Goal: Information Seeking & Learning: Learn about a topic

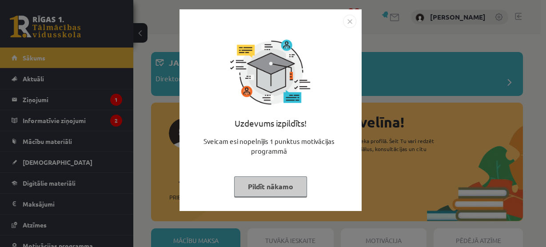
click at [294, 173] on div "Uzdevums izpildīts! Sveicam esi nopelnījis 1 punktus motivācijas programmā Pild…" at bounding box center [270, 117] width 171 height 178
click at [292, 186] on button "Pildīt nākamo" at bounding box center [270, 186] width 73 height 20
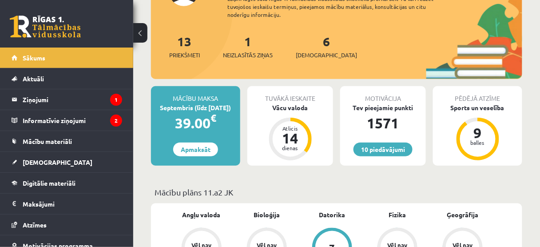
scroll to position [147, 0]
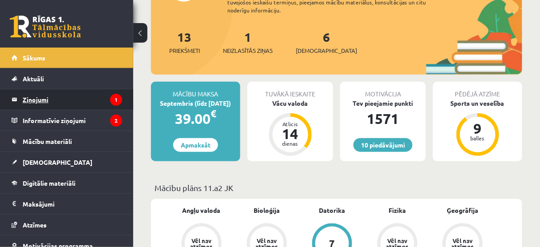
click at [90, 103] on legend "Ziņojumi 1" at bounding box center [73, 99] width 100 height 20
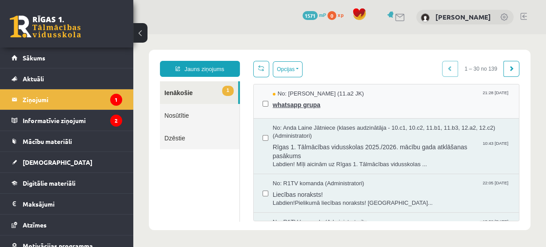
click at [310, 97] on span "No: Raivis Nagla (11.a2 JK)" at bounding box center [318, 94] width 91 height 8
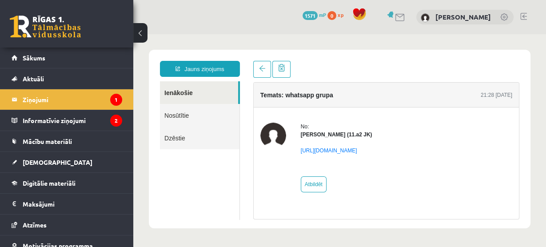
click at [220, 90] on link "Ienākošie" at bounding box center [199, 92] width 78 height 23
click at [211, 111] on link "Nosūtītie" at bounding box center [200, 115] width 80 height 23
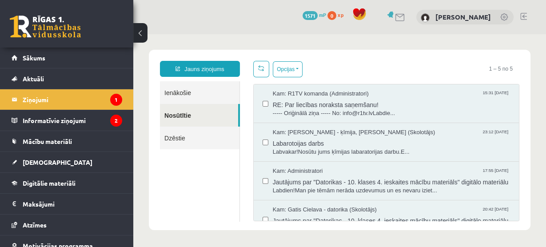
click at [210, 94] on link "Ienākošie" at bounding box center [200, 92] width 80 height 23
click at [179, 92] on link "Ienākošie" at bounding box center [200, 92] width 80 height 23
click at [192, 92] on link "Ienākošie" at bounding box center [200, 92] width 80 height 23
click at [203, 95] on link "Ienākošie" at bounding box center [200, 92] width 80 height 23
click at [91, 84] on link "Aktuāli" at bounding box center [67, 78] width 111 height 20
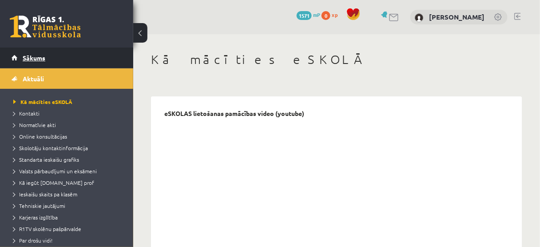
click at [82, 56] on link "Sākums" at bounding box center [67, 58] width 111 height 20
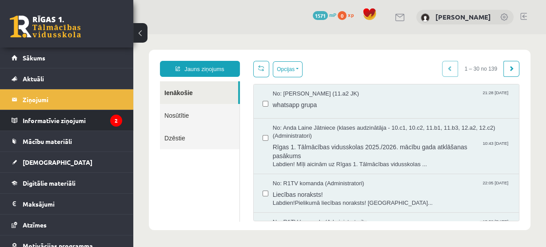
click at [119, 122] on li "Informatīvie ziņojumi 2" at bounding box center [66, 120] width 133 height 21
click at [102, 120] on legend "Informatīvie ziņojumi 2" at bounding box center [73, 120] width 100 height 20
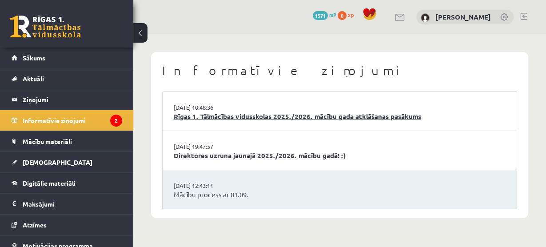
click at [392, 113] on link "Rīgas 1. Tālmācības vidusskolas 2025./2026. mācību gada atklāšanas pasākums" at bounding box center [340, 116] width 332 height 10
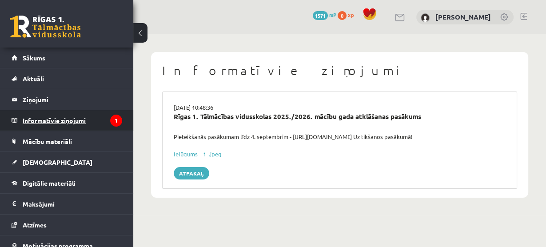
click at [104, 119] on legend "Informatīvie ziņojumi 1" at bounding box center [73, 120] width 100 height 20
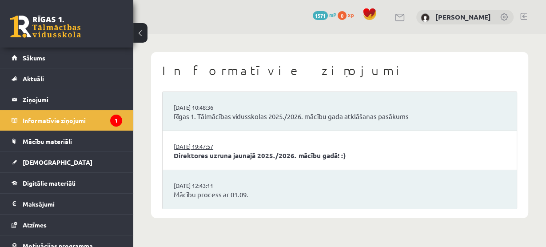
click at [240, 147] on link "29.08.2025 19:47:57" at bounding box center [207, 146] width 67 height 9
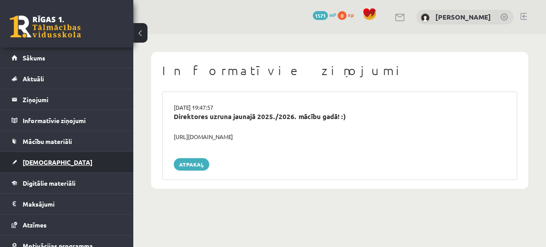
click at [40, 162] on span "[DEMOGRAPHIC_DATA]" at bounding box center [58, 162] width 70 height 8
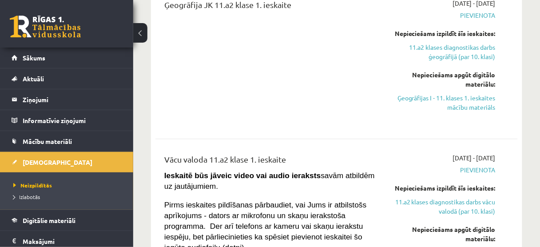
scroll to position [450, 0]
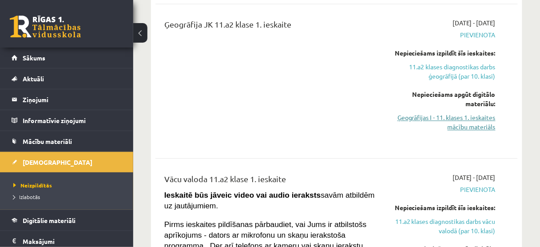
click at [470, 131] on link "Ģeogrāfijas I - 11. klases 1. ieskaites mācību materiāls" at bounding box center [445, 122] width 102 height 19
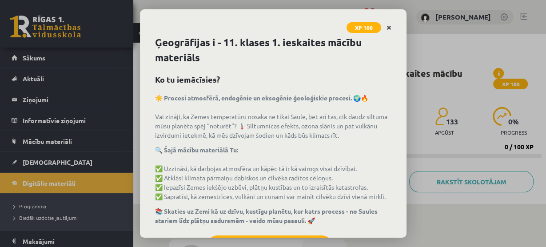
click at [391, 29] on link "Close" at bounding box center [389, 27] width 16 height 17
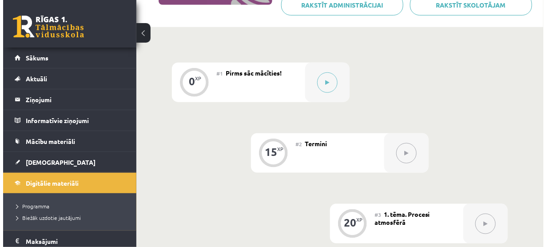
scroll to position [181, 0]
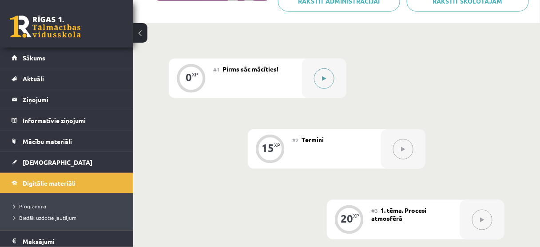
click at [331, 78] on button at bounding box center [324, 78] width 20 height 20
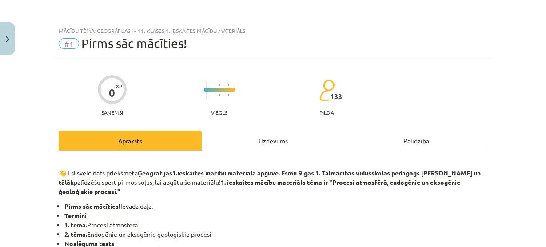
click at [261, 146] on div "Uzdevums" at bounding box center [273, 141] width 143 height 20
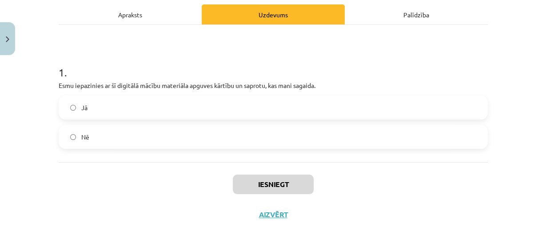
scroll to position [130, 0]
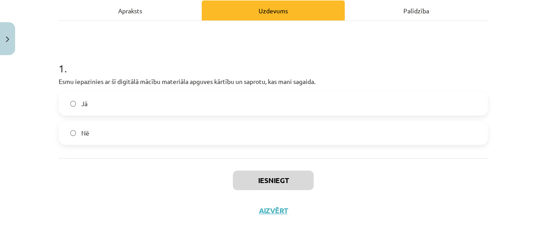
click at [259, 104] on label "Jā" at bounding box center [273, 103] width 427 height 22
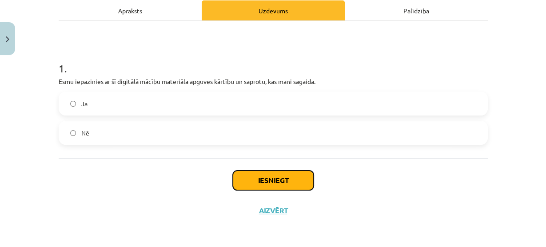
click at [266, 181] on button "Iesniegt" at bounding box center [273, 181] width 81 height 20
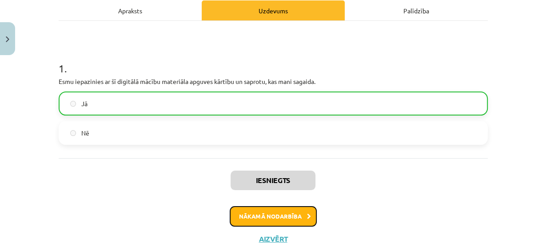
click at [278, 219] on button "Nākamā nodarbība" at bounding box center [273, 216] width 87 height 20
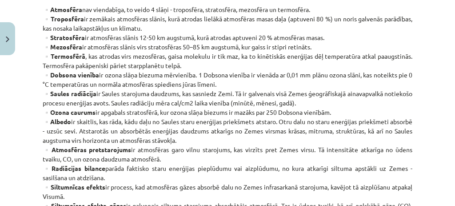
scroll to position [221, 0]
drag, startPoint x: 546, startPoint y: 0, endPoint x: 348, endPoint y: 36, distance: 200.8
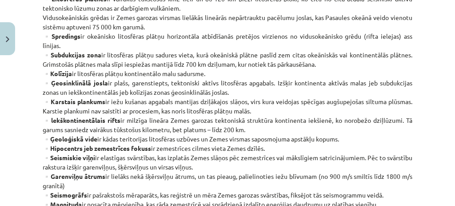
scroll to position [487, 0]
